Goal: Transaction & Acquisition: Purchase product/service

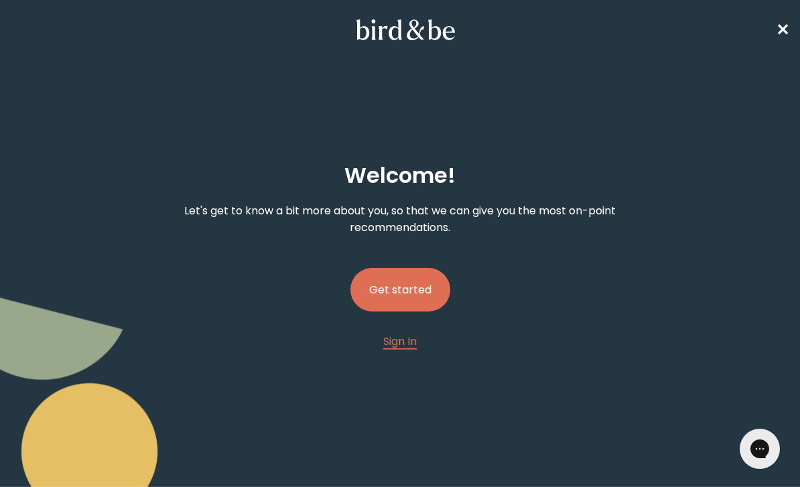
click at [402, 294] on button "Get started" at bounding box center [400, 290] width 100 height 44
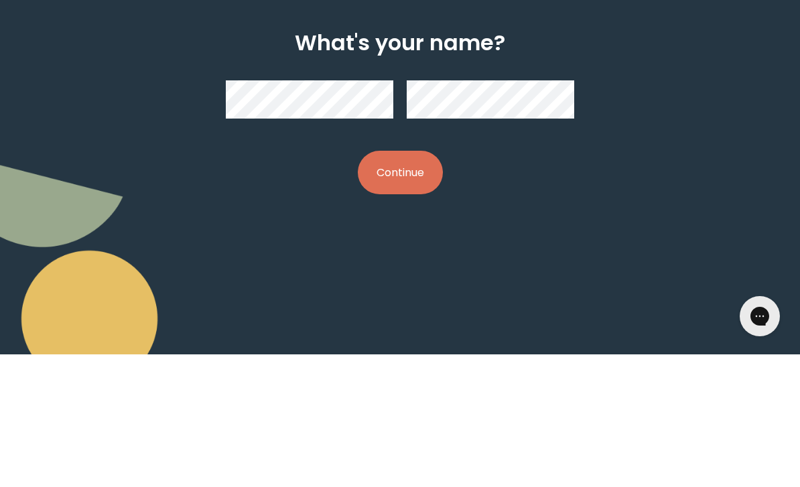
click at [409, 283] on button "Continue" at bounding box center [400, 305] width 85 height 44
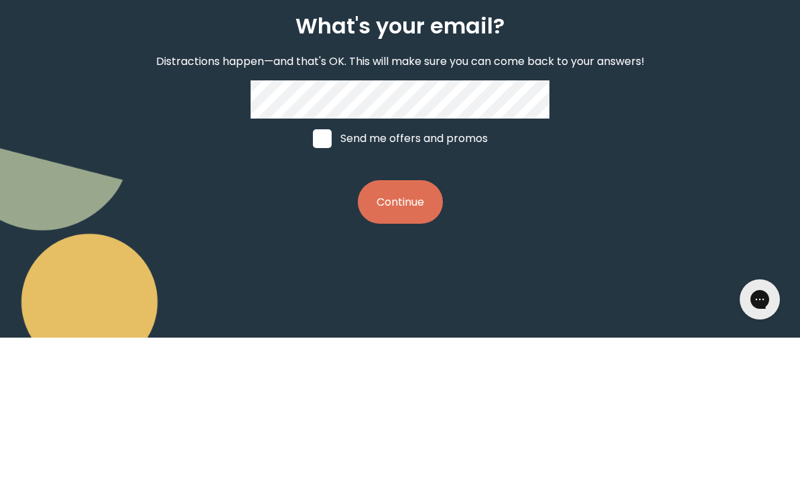
click at [203, 151] on div "What's your email? Distractions happen—and that's OK. This will make sure you c…" at bounding box center [400, 267] width 498 height 253
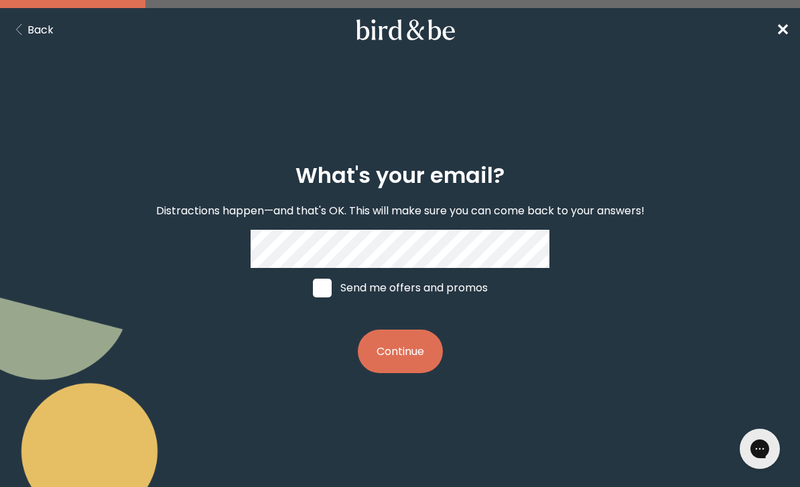
click at [382, 372] on button "Continue" at bounding box center [400, 351] width 85 height 44
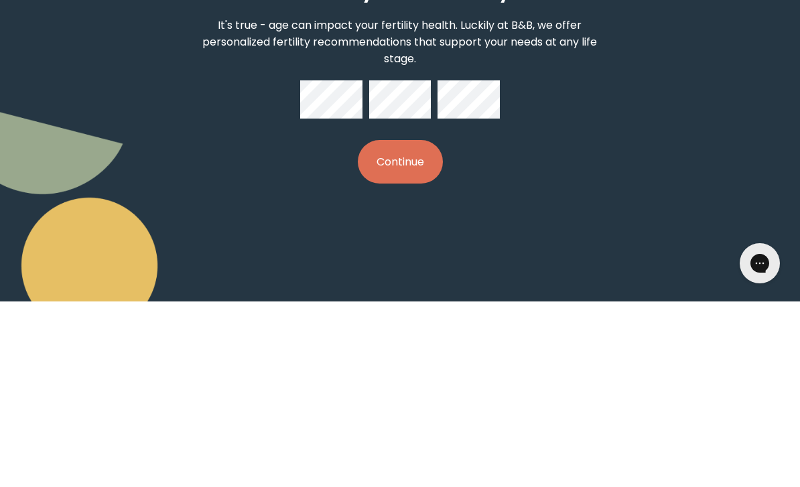
click at [407, 325] on button "Continue" at bounding box center [400, 347] width 85 height 44
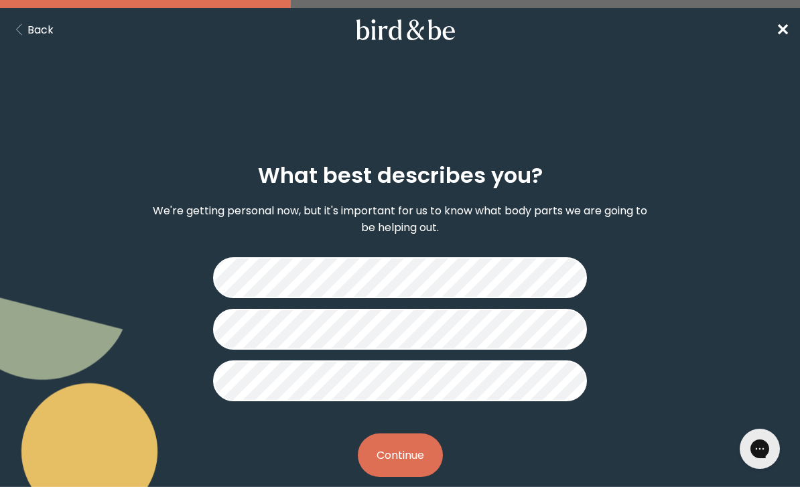
click at [396, 453] on button "Continue" at bounding box center [400, 455] width 85 height 44
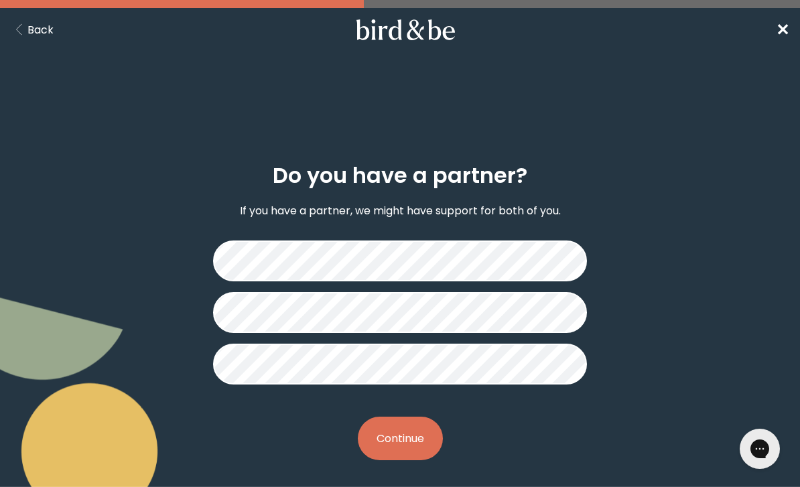
click at [394, 437] on button "Continue" at bounding box center [400, 439] width 85 height 44
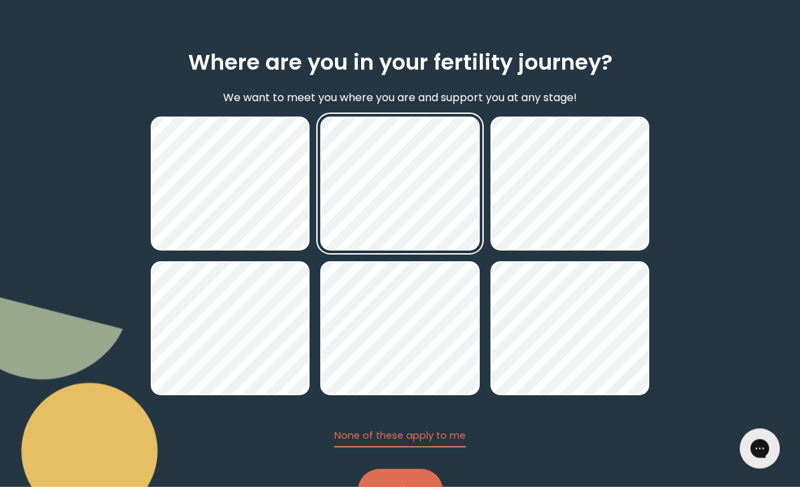
scroll to position [113, 0]
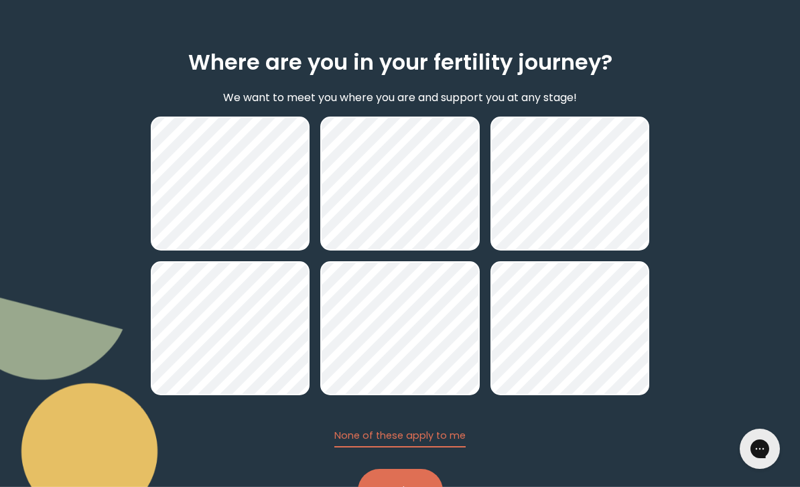
click at [394, 486] on button "Continue" at bounding box center [400, 491] width 85 height 44
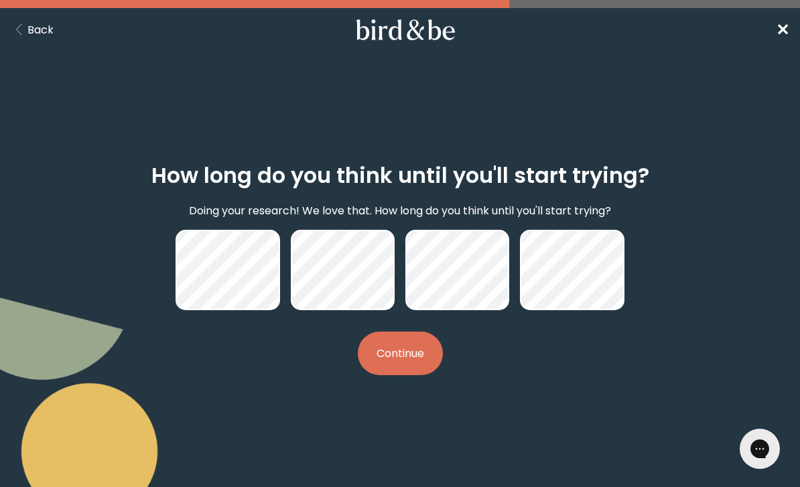
click at [384, 374] on button "Continue" at bounding box center [400, 353] width 85 height 44
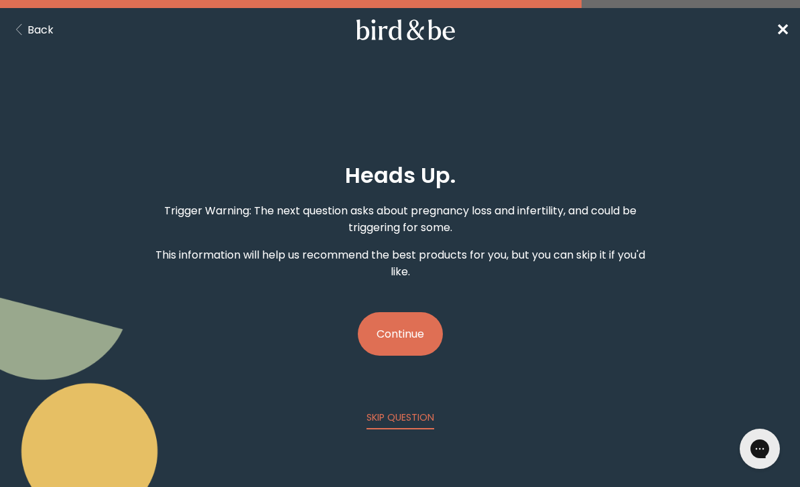
click at [392, 344] on button "Continue" at bounding box center [400, 334] width 85 height 44
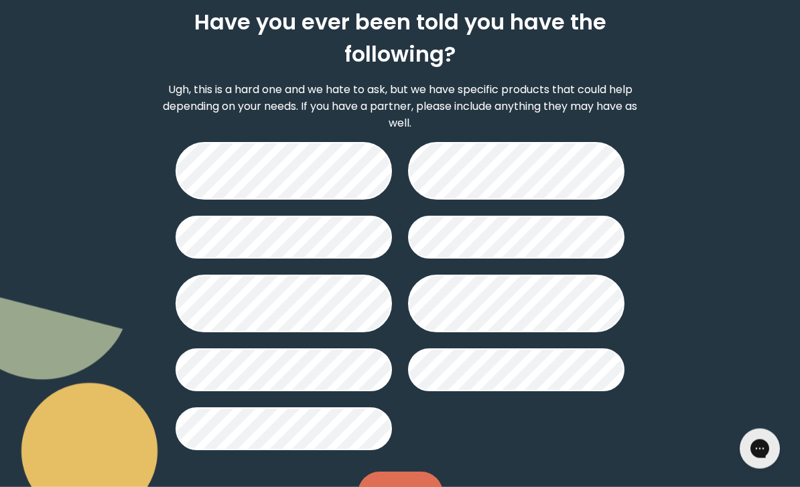
scroll to position [173, 0]
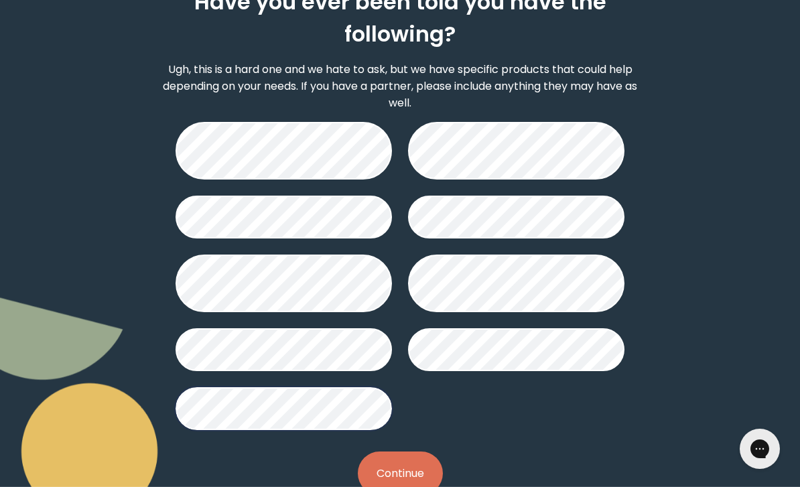
click at [398, 482] on button "Continue" at bounding box center [400, 473] width 85 height 44
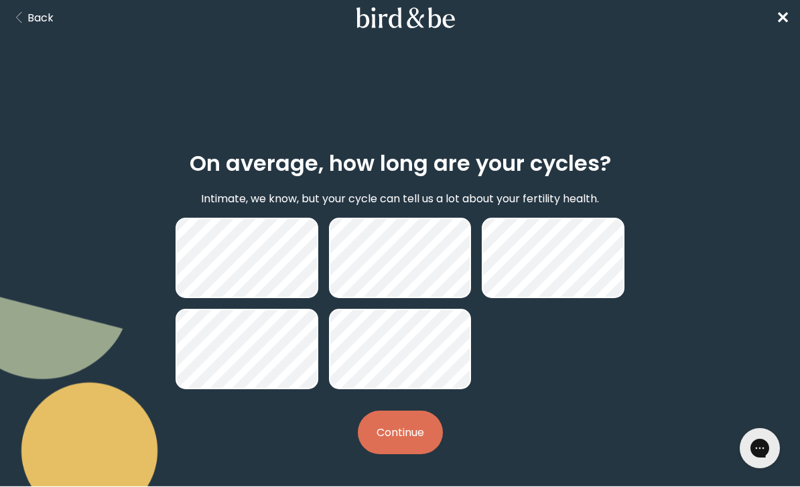
scroll to position [13, 0]
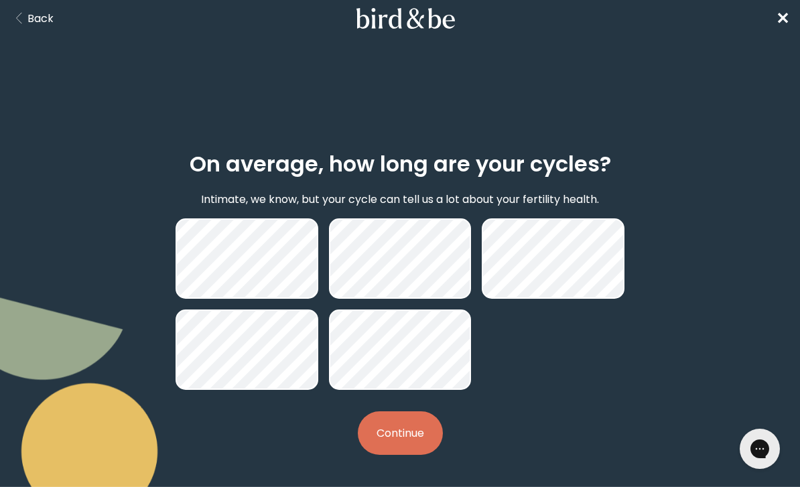
click at [394, 442] on button "Continue" at bounding box center [400, 433] width 85 height 44
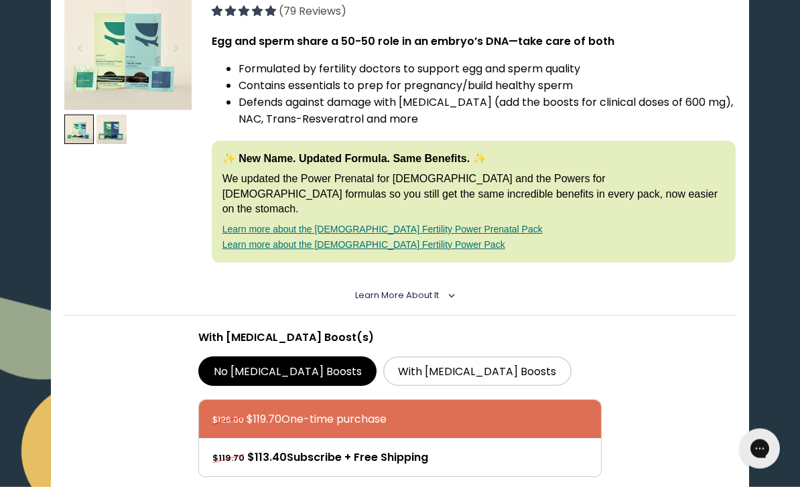
scroll to position [277, 0]
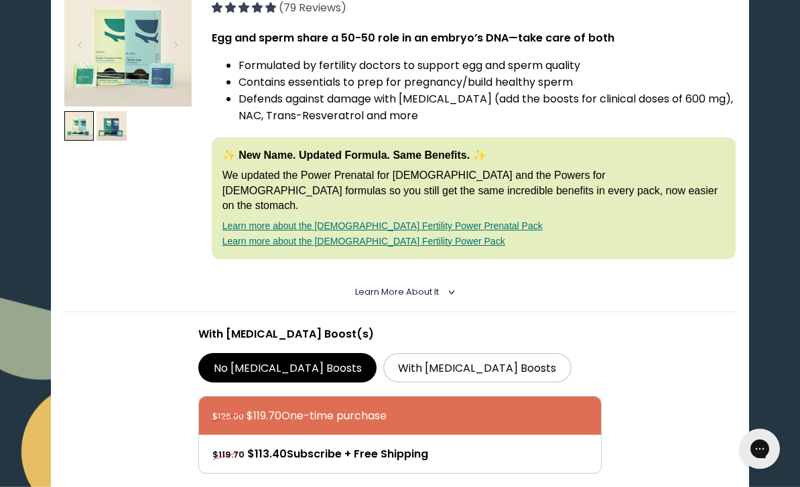
click at [383, 354] on label "With [MEDICAL_DATA] Boosts" at bounding box center [477, 367] width 188 height 29
click at [0, 0] on input "With [MEDICAL_DATA] Boosts" at bounding box center [0, 0] width 0 height 0
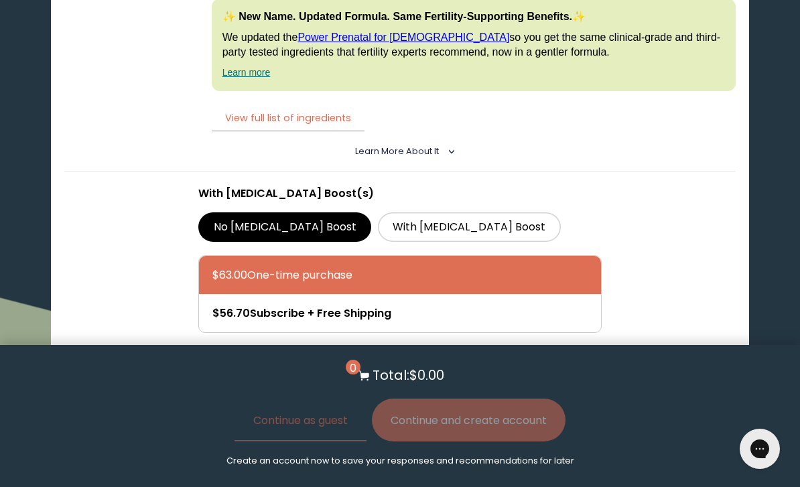
scroll to position [2908, 0]
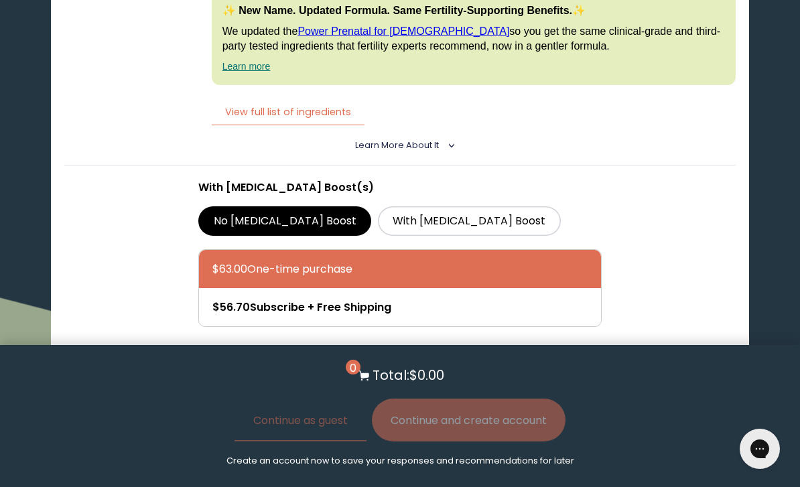
click at [378, 236] on label "With [MEDICAL_DATA] Boost" at bounding box center [469, 220] width 183 height 29
click at [0, 0] on input "With [MEDICAL_DATA] Boost" at bounding box center [0, 0] width 0 height 0
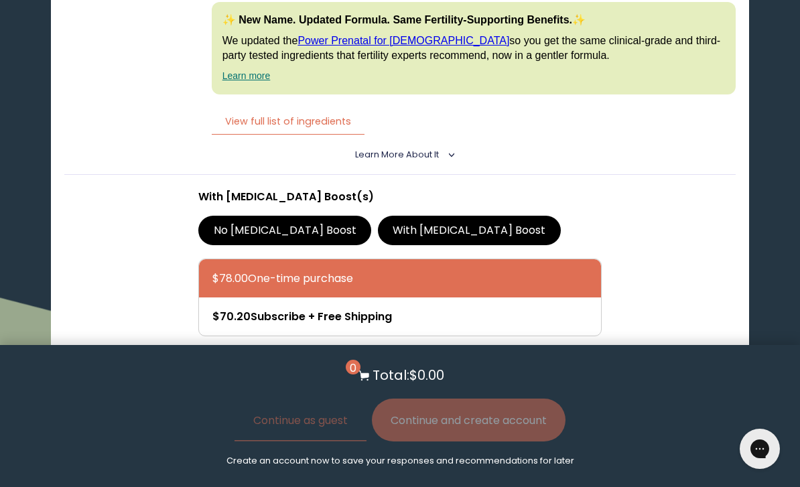
scroll to position [2897, 0]
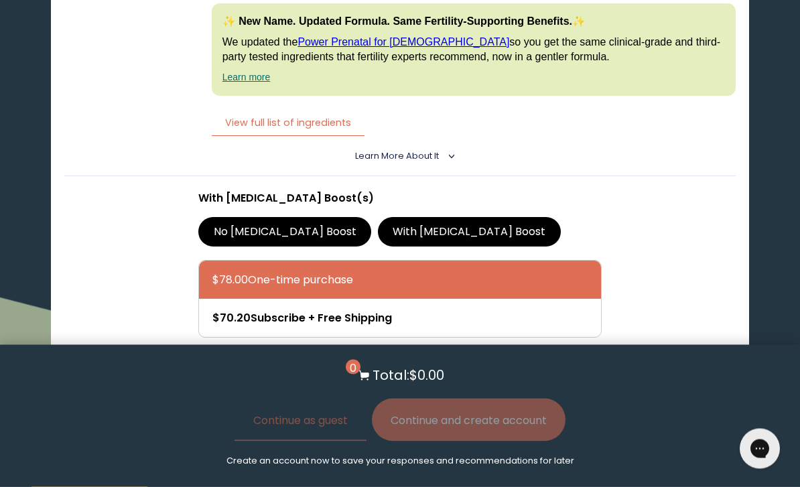
click at [294, 137] on button "View full list of ingredients" at bounding box center [288, 123] width 153 height 27
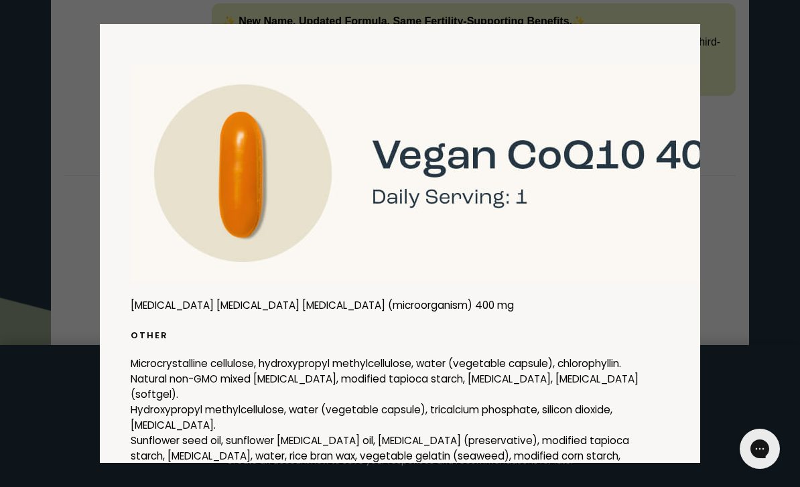
scroll to position [3217, 0]
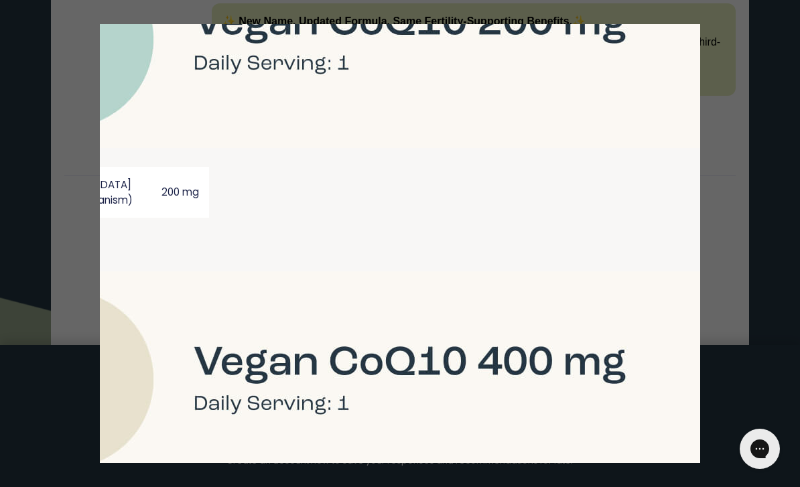
click at [52, 136] on div at bounding box center [400, 243] width 800 height 487
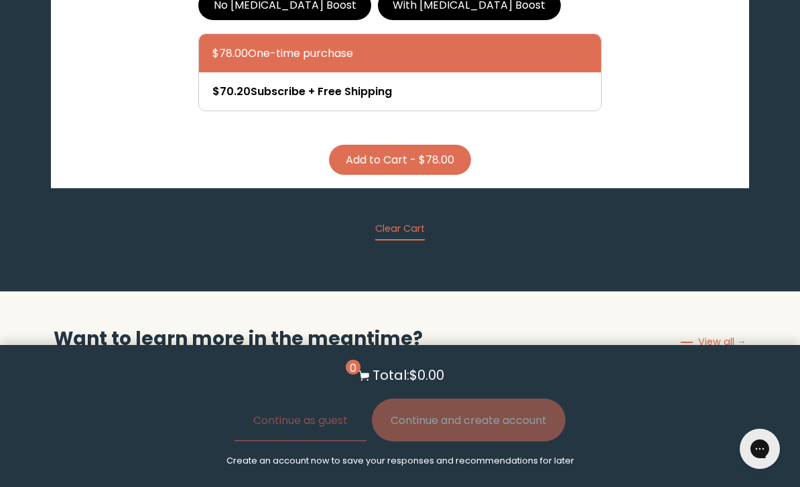
scroll to position [3120, 0]
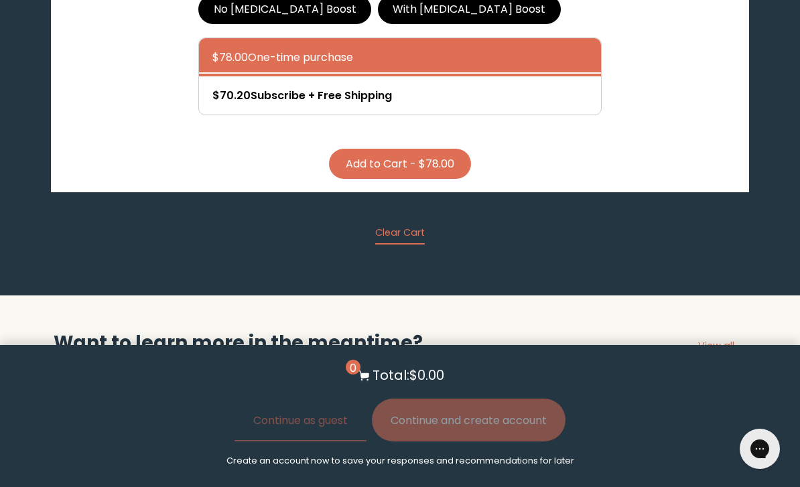
click at [231, 115] on div at bounding box center [413, 95] width 402 height 38
click at [212, 87] on input "$70.20 Subscribe + Free Shipping" at bounding box center [212, 86] width 1 height 1
radio input "true"
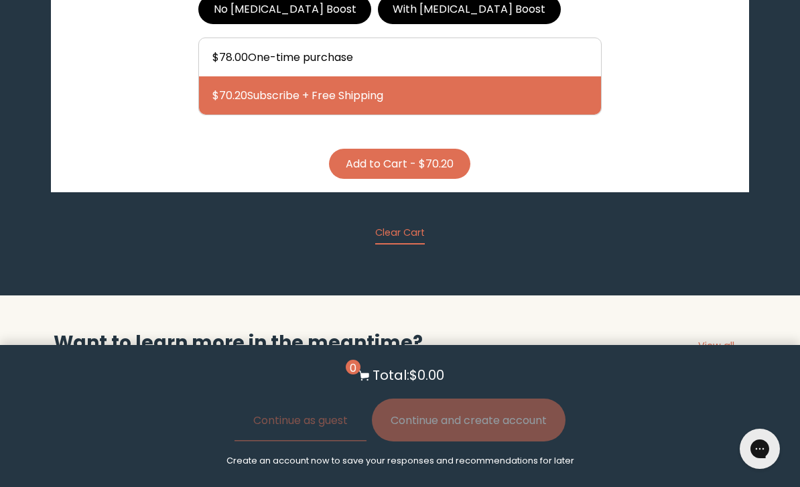
click at [372, 179] on button "Add to Cart - $70.20" at bounding box center [399, 164] width 141 height 30
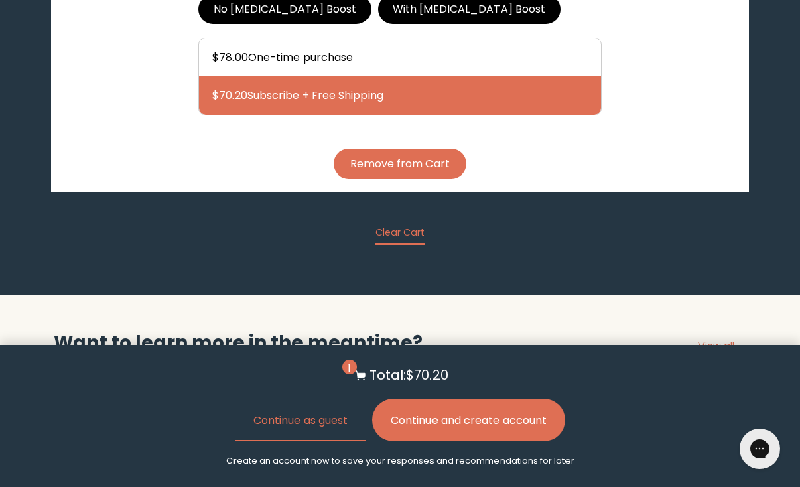
click at [443, 417] on button "Continue and create account" at bounding box center [469, 419] width 194 height 43
